Goal: Task Accomplishment & Management: Manage account settings

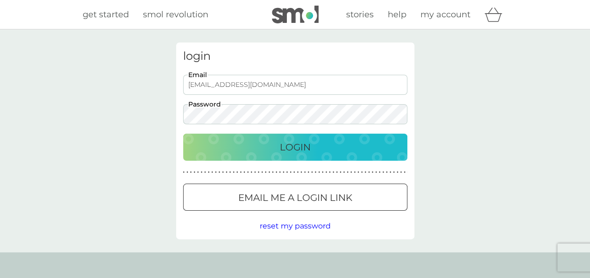
click at [296, 152] on p "Login" at bounding box center [295, 147] width 31 height 15
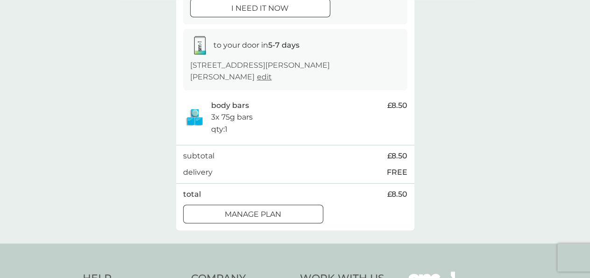
scroll to position [146, 0]
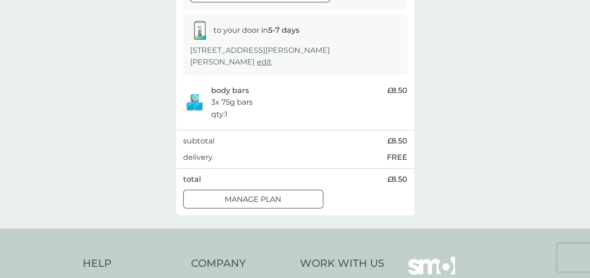
click at [271, 193] on p "Manage plan" at bounding box center [253, 199] width 56 height 12
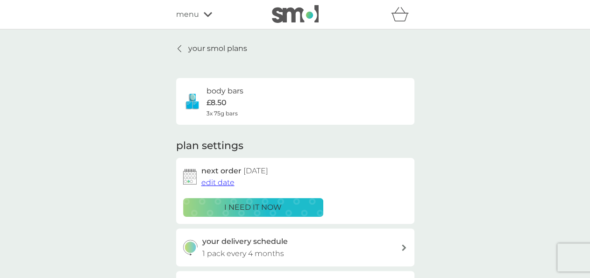
click at [225, 45] on p "your smol plans" at bounding box center [217, 48] width 59 height 12
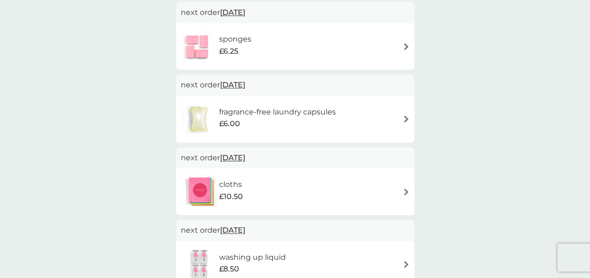
scroll to position [340, 0]
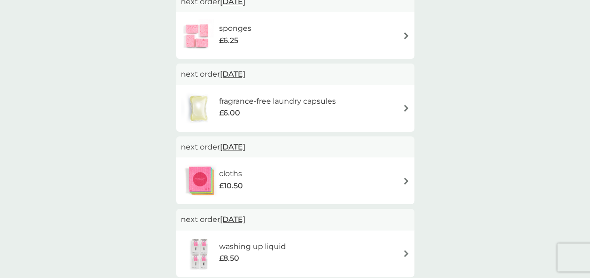
click at [373, 182] on div "cloths £10.50" at bounding box center [295, 180] width 229 height 33
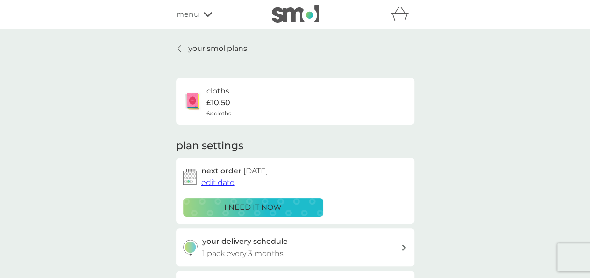
click at [220, 183] on span "edit date" at bounding box center [217, 182] width 33 height 9
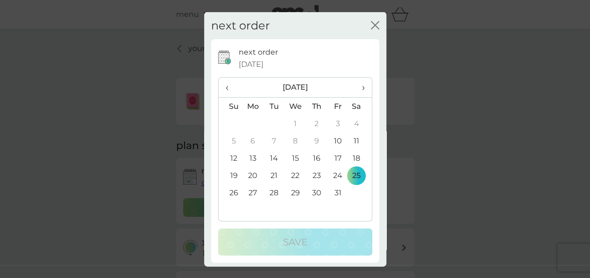
click at [355, 89] on span "›" at bounding box center [359, 87] width 9 height 20
click at [253, 193] on td "24" at bounding box center [252, 192] width 21 height 17
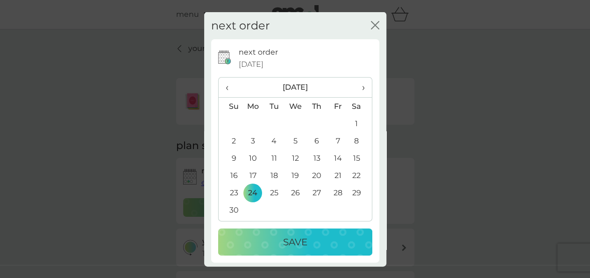
click at [287, 241] on p "Save" at bounding box center [295, 241] width 24 height 15
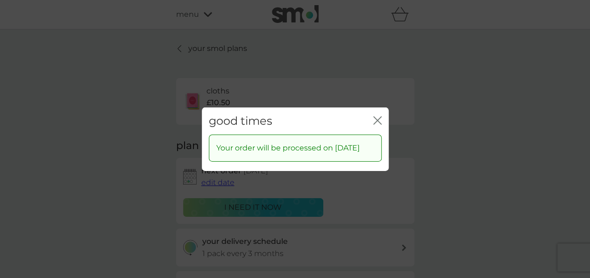
click at [378, 116] on icon "close" at bounding box center [379, 119] width 4 height 7
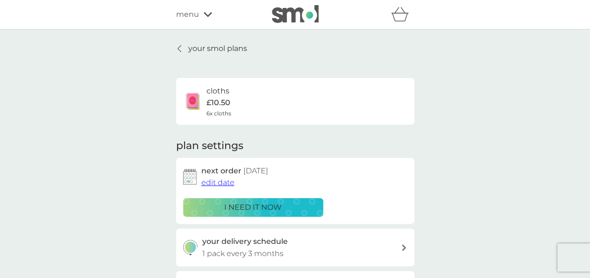
click at [214, 48] on p "your smol plans" at bounding box center [217, 48] width 59 height 12
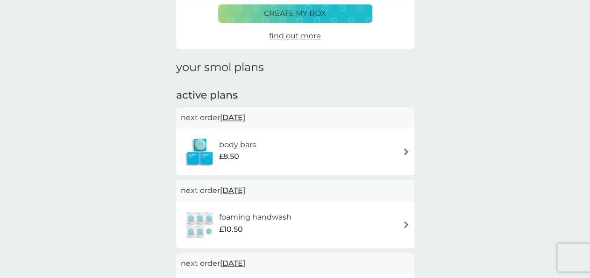
scroll to position [97, 0]
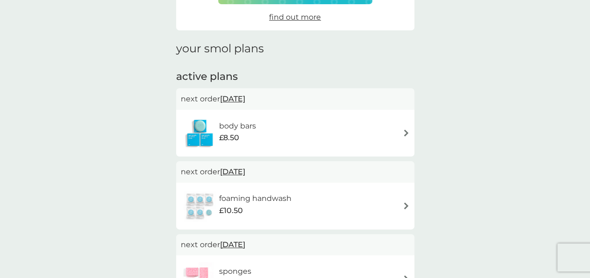
click at [352, 135] on div "body bars £8.50" at bounding box center [295, 133] width 229 height 33
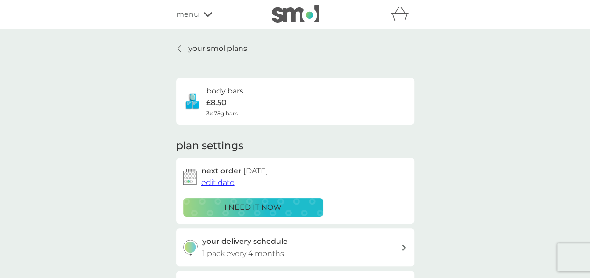
scroll to position [49, 0]
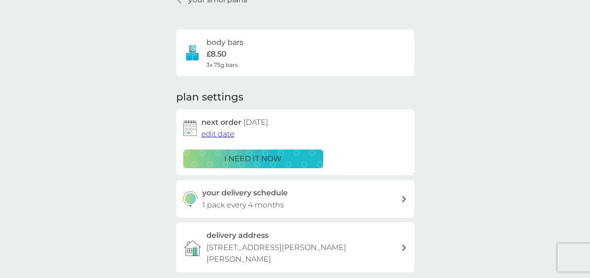
click at [225, 135] on span "edit date" at bounding box center [217, 133] width 33 height 9
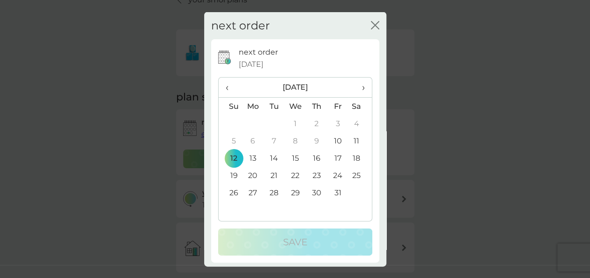
click at [234, 193] on td "26" at bounding box center [230, 192] width 24 height 17
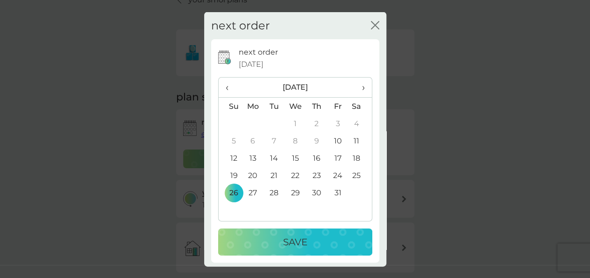
click at [292, 246] on p "Save" at bounding box center [295, 241] width 24 height 15
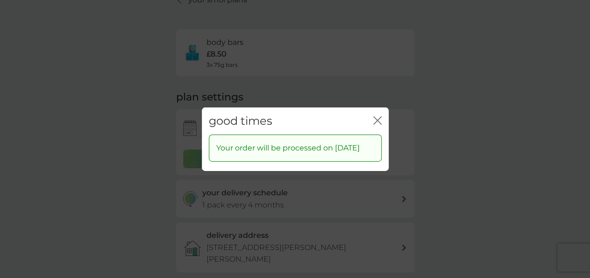
click at [376, 116] on icon "close" at bounding box center [375, 119] width 4 height 7
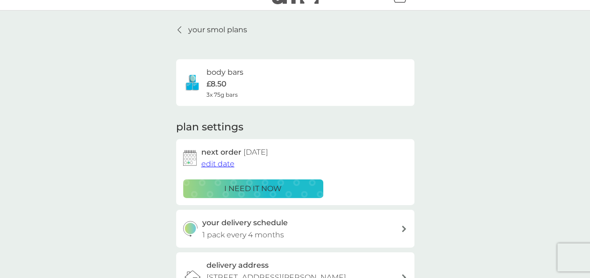
scroll to position [0, 0]
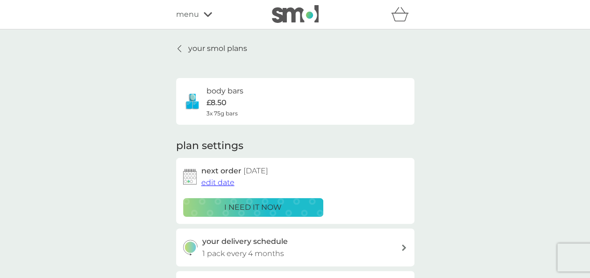
click at [233, 49] on p "your smol plans" at bounding box center [217, 48] width 59 height 12
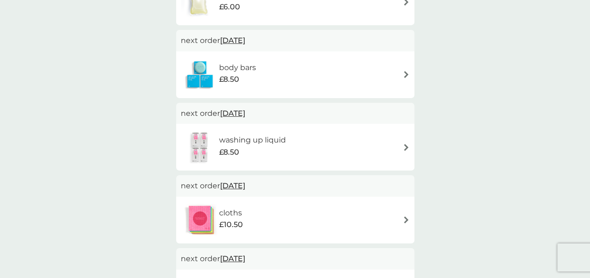
scroll to position [388, 0]
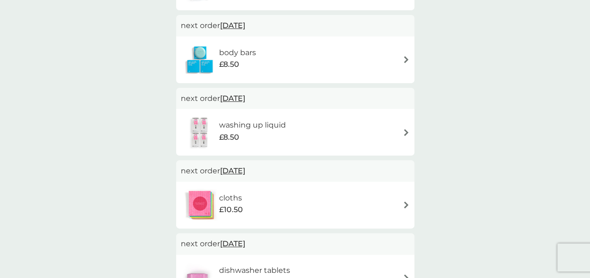
click at [288, 203] on div "cloths £10.50" at bounding box center [295, 205] width 229 height 33
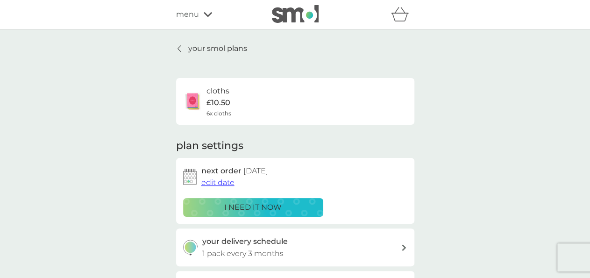
click at [218, 183] on span "edit date" at bounding box center [217, 182] width 33 height 9
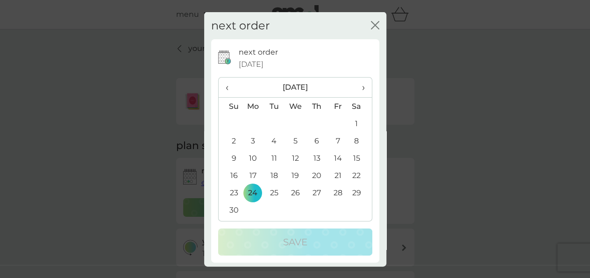
click at [356, 88] on th "›" at bounding box center [359, 87] width 23 height 20
click at [232, 194] on td "25" at bounding box center [230, 192] width 24 height 17
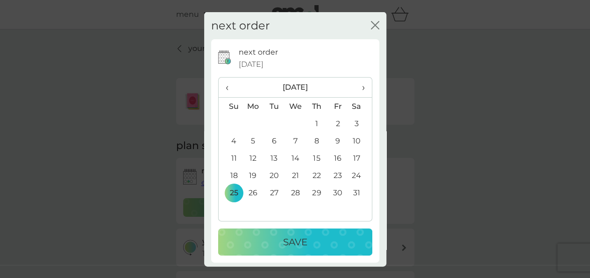
click at [291, 243] on p "Save" at bounding box center [295, 241] width 24 height 15
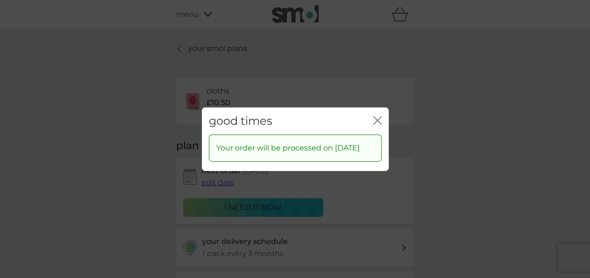
click at [377, 116] on icon "close" at bounding box center [379, 119] width 4 height 7
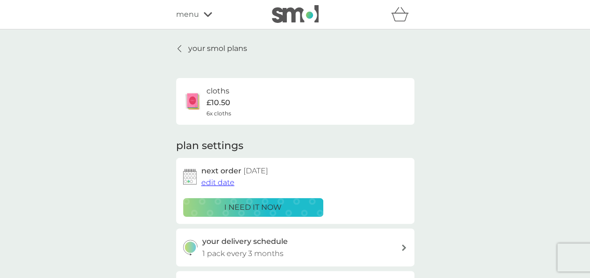
click at [218, 48] on p "your smol plans" at bounding box center [217, 48] width 59 height 12
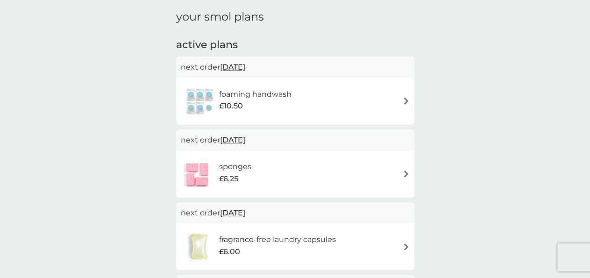
scroll to position [146, 0]
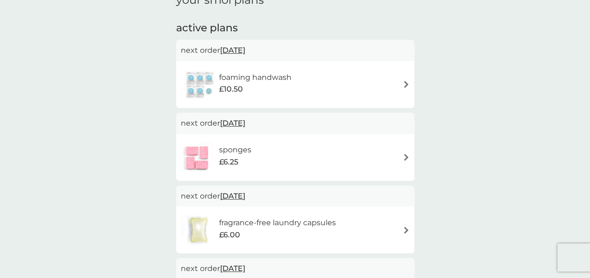
click at [258, 81] on h6 "foaming handwash" at bounding box center [255, 77] width 72 height 12
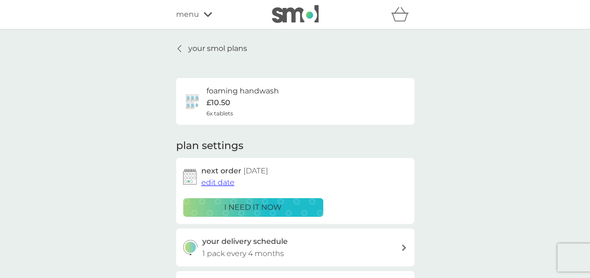
click at [218, 183] on span "edit date" at bounding box center [217, 182] width 33 height 9
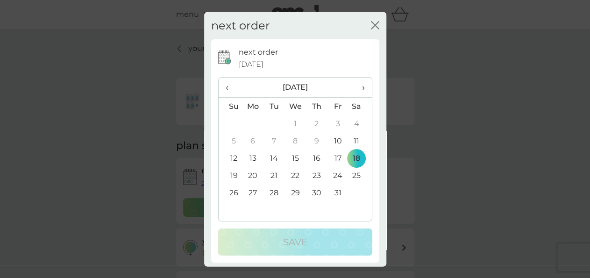
click at [249, 174] on td "20" at bounding box center [252, 175] width 21 height 17
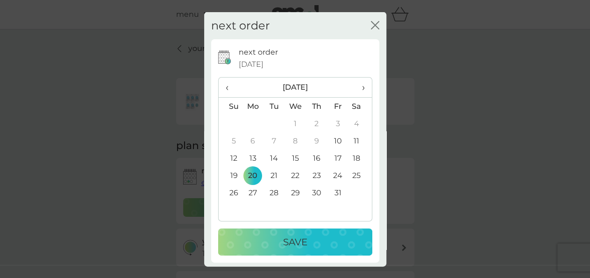
click at [300, 244] on p "Save" at bounding box center [295, 241] width 24 height 15
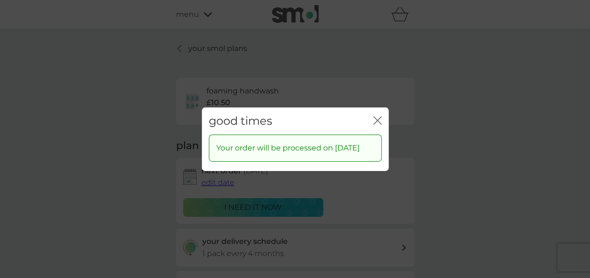
click at [377, 116] on icon "close" at bounding box center [377, 120] width 8 height 8
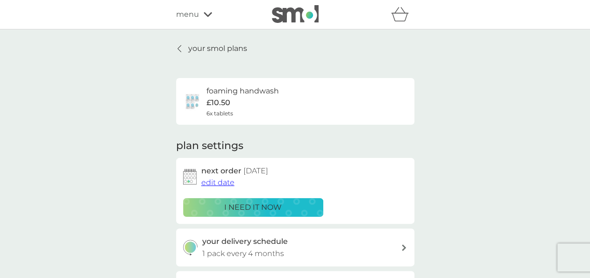
click at [217, 48] on p "your smol plans" at bounding box center [217, 48] width 59 height 12
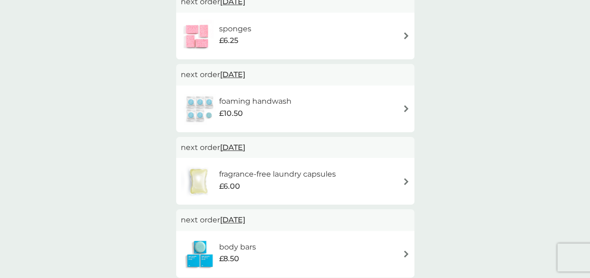
scroll to position [243, 0]
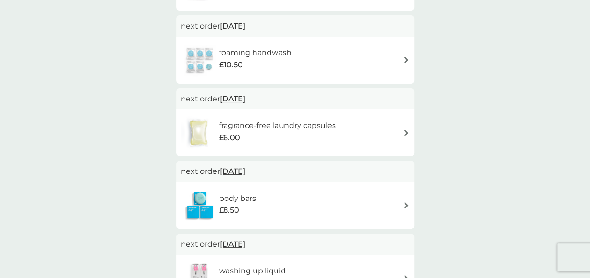
click at [255, 130] on h6 "fragrance-free laundry capsules" at bounding box center [276, 126] width 117 height 12
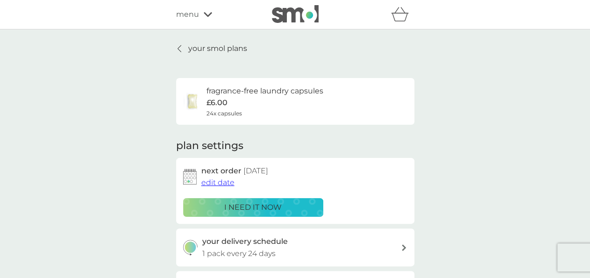
click at [224, 183] on span "edit date" at bounding box center [217, 182] width 33 height 9
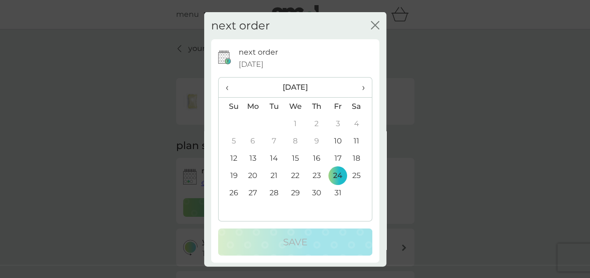
click at [254, 175] on td "20" at bounding box center [252, 175] width 21 height 17
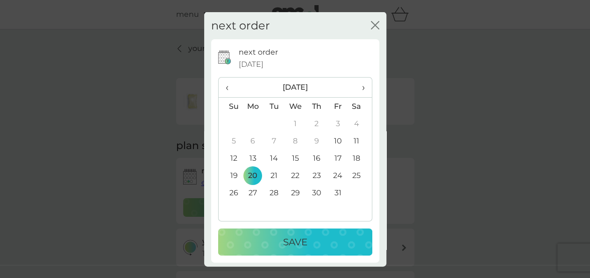
click at [285, 240] on p "Save" at bounding box center [295, 241] width 24 height 15
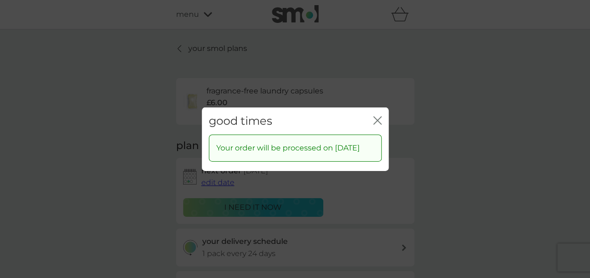
click at [379, 116] on icon "close" at bounding box center [379, 119] width 4 height 7
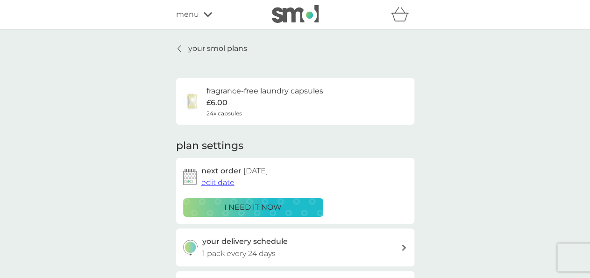
click at [210, 50] on p "your smol plans" at bounding box center [217, 48] width 59 height 12
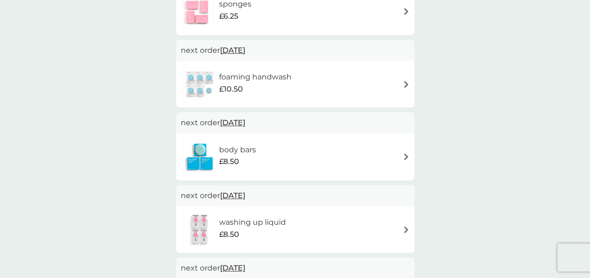
scroll to position [340, 0]
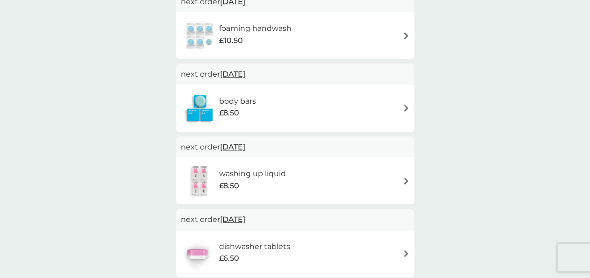
click at [245, 76] on span "26 Oct 2025" at bounding box center [232, 74] width 25 height 18
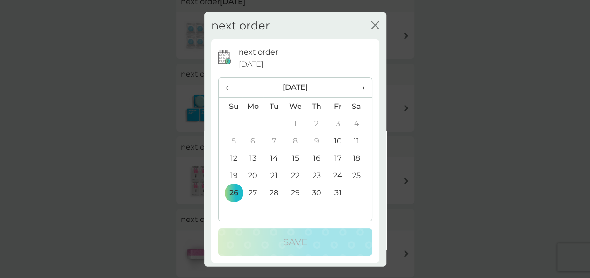
click at [251, 175] on td "20" at bounding box center [252, 175] width 21 height 17
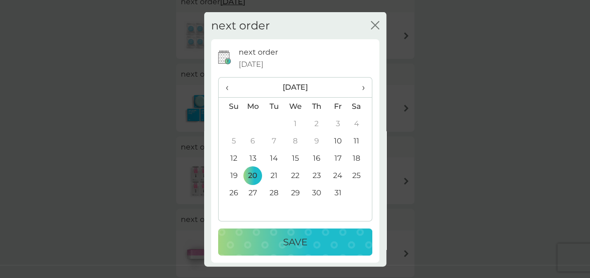
click at [294, 245] on p "Save" at bounding box center [295, 241] width 24 height 15
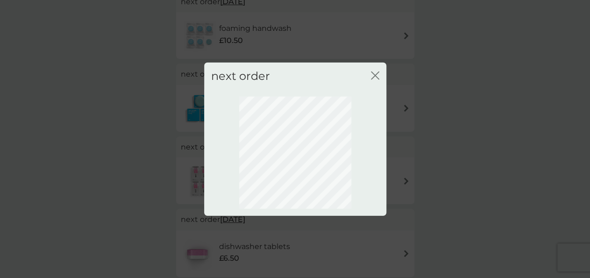
scroll to position [113, 0]
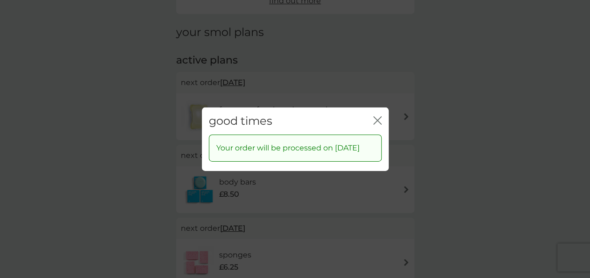
click at [378, 118] on icon "close" at bounding box center [377, 120] width 8 height 8
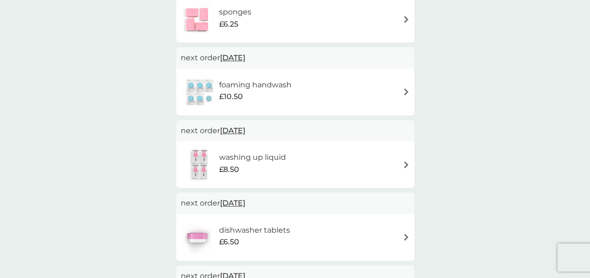
scroll to position [405, 0]
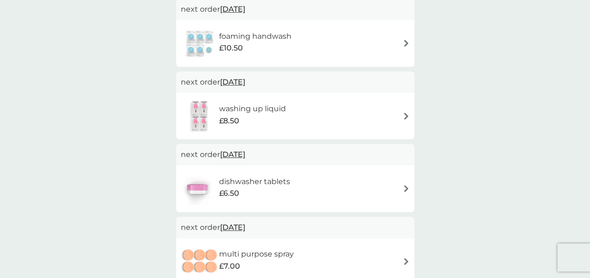
click at [245, 163] on span "1 Dec 2025" at bounding box center [232, 154] width 25 height 18
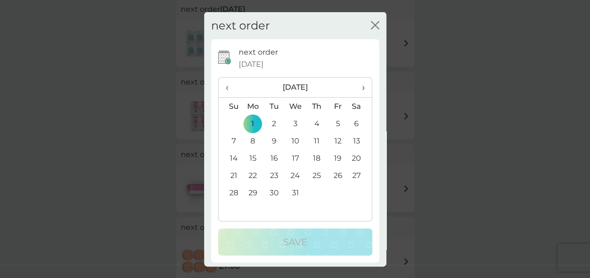
click at [224, 89] on th "‹" at bounding box center [230, 87] width 24 height 20
click at [248, 174] on td "20" at bounding box center [252, 175] width 21 height 17
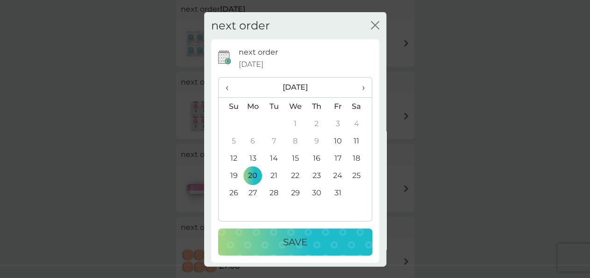
click at [285, 248] on p "Save" at bounding box center [295, 241] width 24 height 15
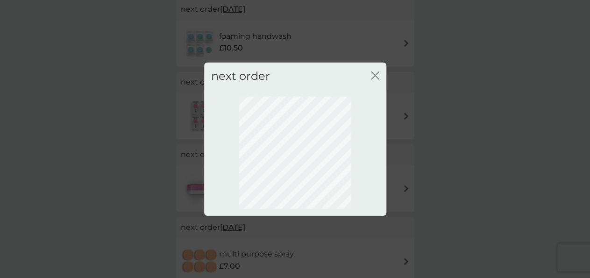
scroll to position [113, 0]
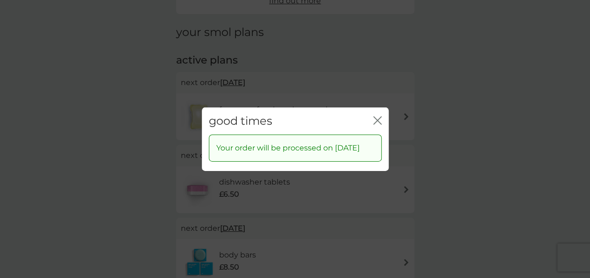
click at [377, 116] on icon "close" at bounding box center [377, 120] width 8 height 8
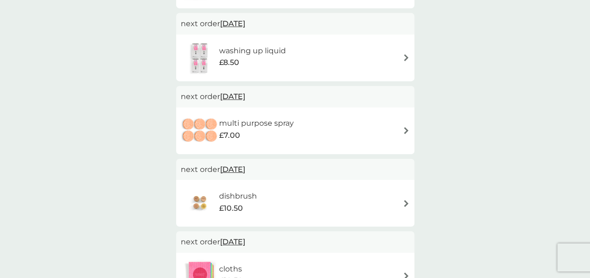
scroll to position [550, 0]
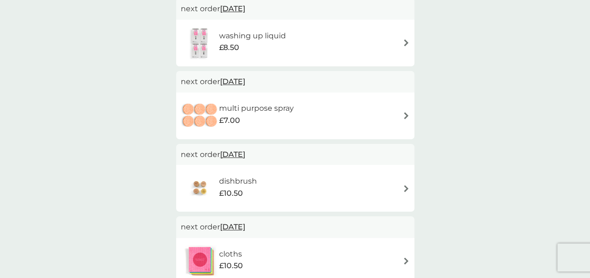
click at [353, 189] on div "dishbrush £10.50" at bounding box center [295, 188] width 229 height 33
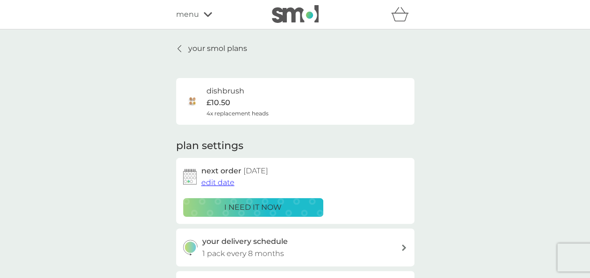
click at [213, 181] on span "edit date" at bounding box center [217, 182] width 33 height 9
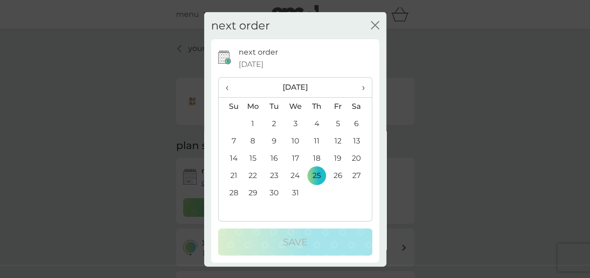
click at [355, 86] on span "›" at bounding box center [359, 87] width 9 height 20
click at [231, 194] on td "25" at bounding box center [230, 192] width 24 height 17
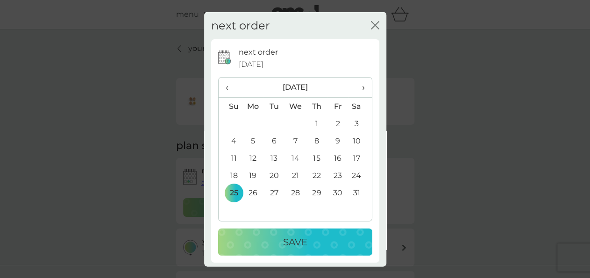
click at [311, 243] on div "Save" at bounding box center [294, 241] width 135 height 15
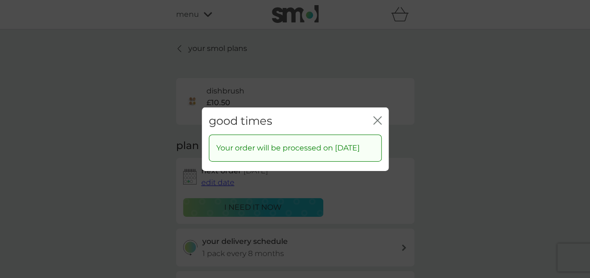
click at [379, 116] on icon "close" at bounding box center [379, 119] width 4 height 7
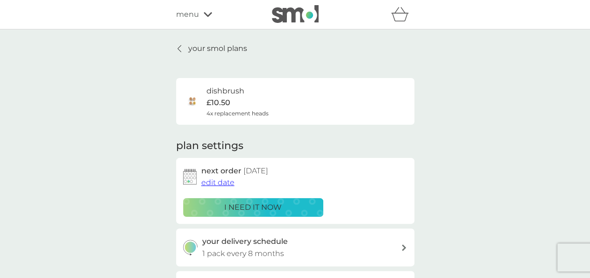
click at [222, 49] on p "your smol plans" at bounding box center [217, 48] width 59 height 12
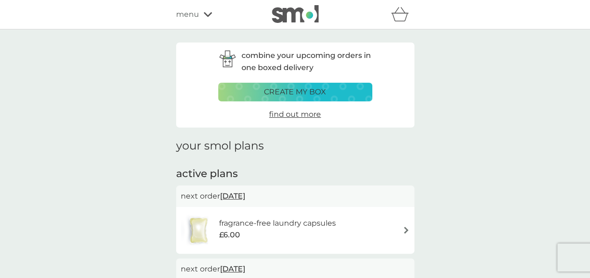
click at [299, 93] on p "create my box" at bounding box center [295, 92] width 62 height 12
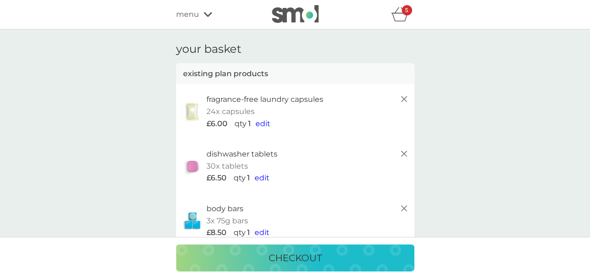
click at [404, 100] on icon at bounding box center [403, 98] width 11 height 11
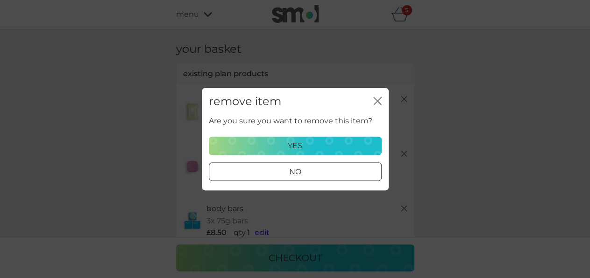
click at [375, 102] on icon "close" at bounding box center [377, 101] width 8 height 8
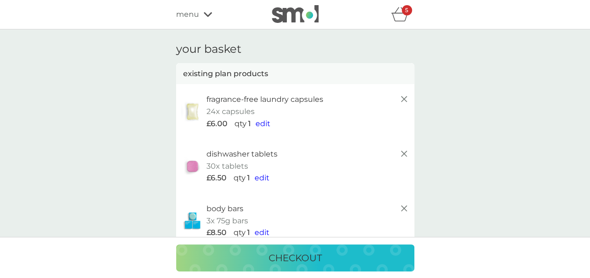
click at [401, 21] on icon "basket" at bounding box center [400, 14] width 18 height 14
click at [404, 97] on icon at bounding box center [403, 98] width 11 height 11
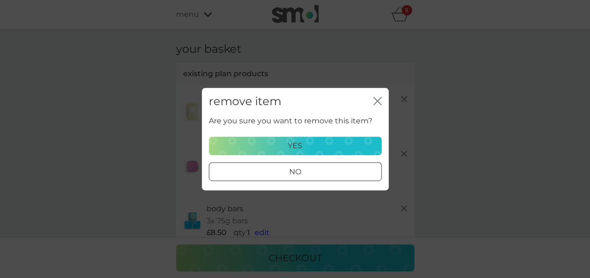
click at [287, 147] on div "yes" at bounding box center [295, 146] width 161 height 12
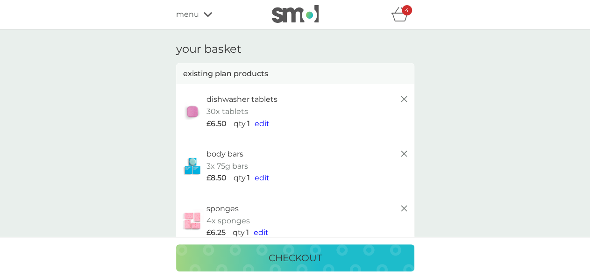
click at [402, 95] on icon at bounding box center [403, 98] width 11 height 11
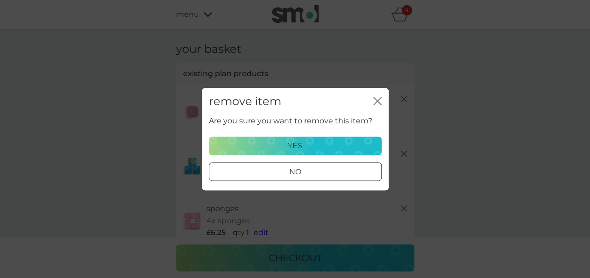
click at [290, 147] on p "yes" at bounding box center [295, 146] width 14 height 12
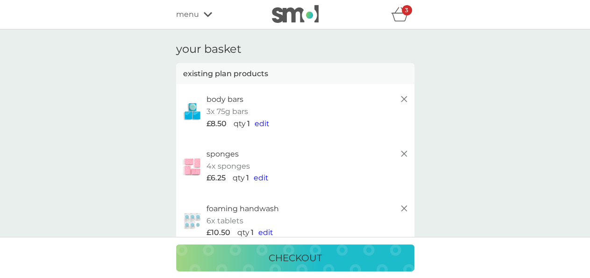
click at [402, 100] on line at bounding box center [404, 99] width 6 height 6
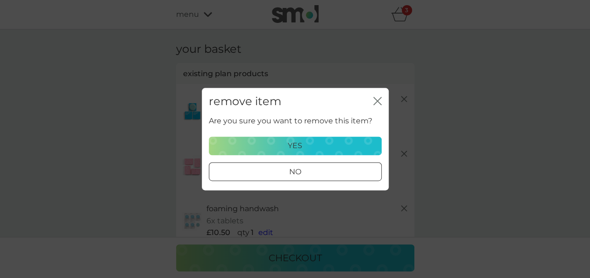
click at [323, 146] on div "yes" at bounding box center [295, 146] width 161 height 12
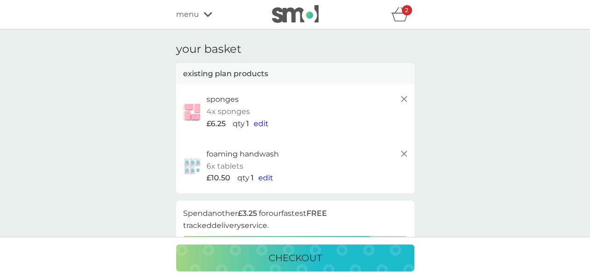
click at [404, 98] on icon at bounding box center [403, 98] width 11 height 11
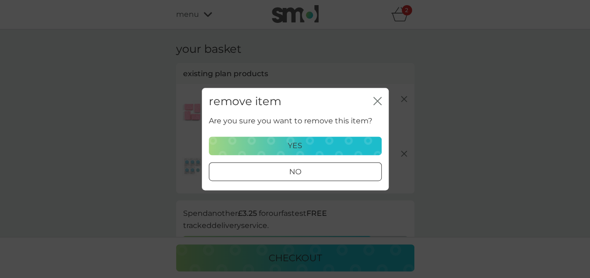
click at [331, 147] on div "yes" at bounding box center [295, 146] width 161 height 12
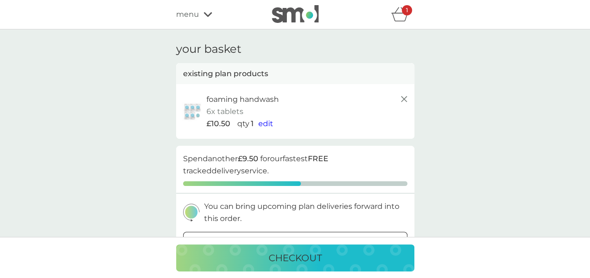
click at [404, 98] on line at bounding box center [404, 99] width 6 height 6
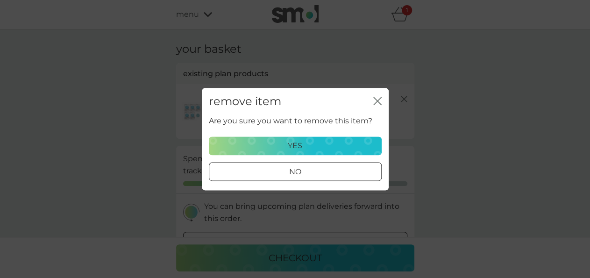
click at [282, 144] on div "yes" at bounding box center [295, 146] width 161 height 12
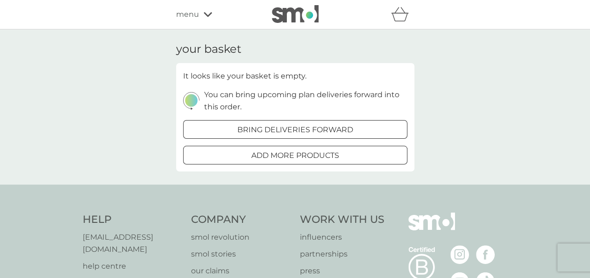
click at [188, 13] on span "menu" at bounding box center [187, 14] width 23 height 12
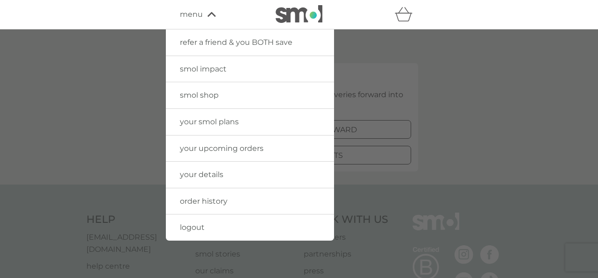
click at [223, 124] on span "your smol plans" at bounding box center [209, 121] width 59 height 9
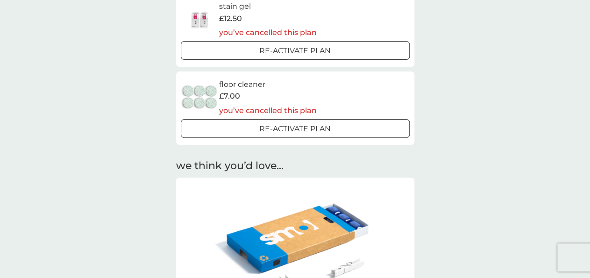
scroll to position [971, 0]
